Goal: Task Accomplishment & Management: Use online tool/utility

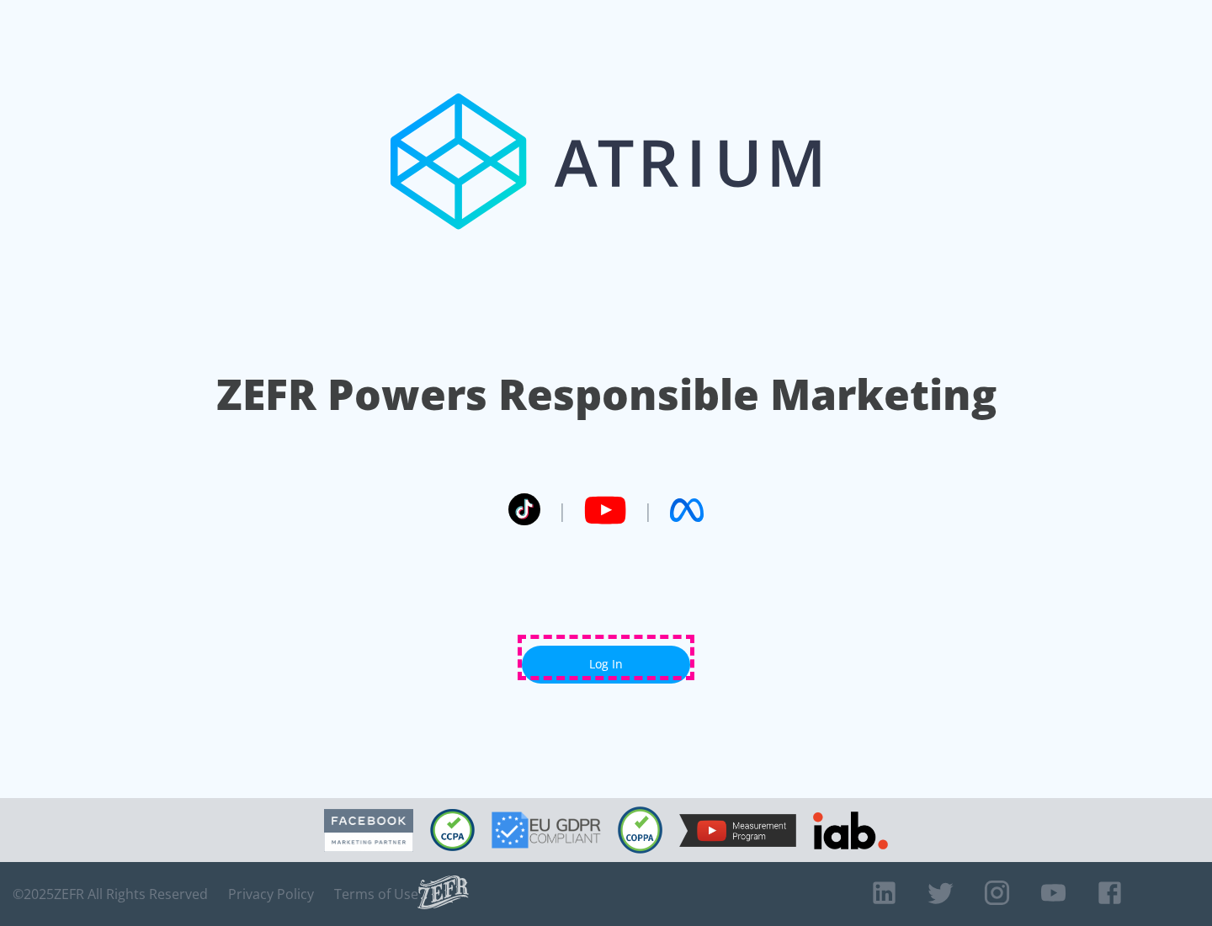
click at [606, 658] on link "Log In" at bounding box center [606, 665] width 168 height 38
